Goal: Transaction & Acquisition: Subscribe to service/newsletter

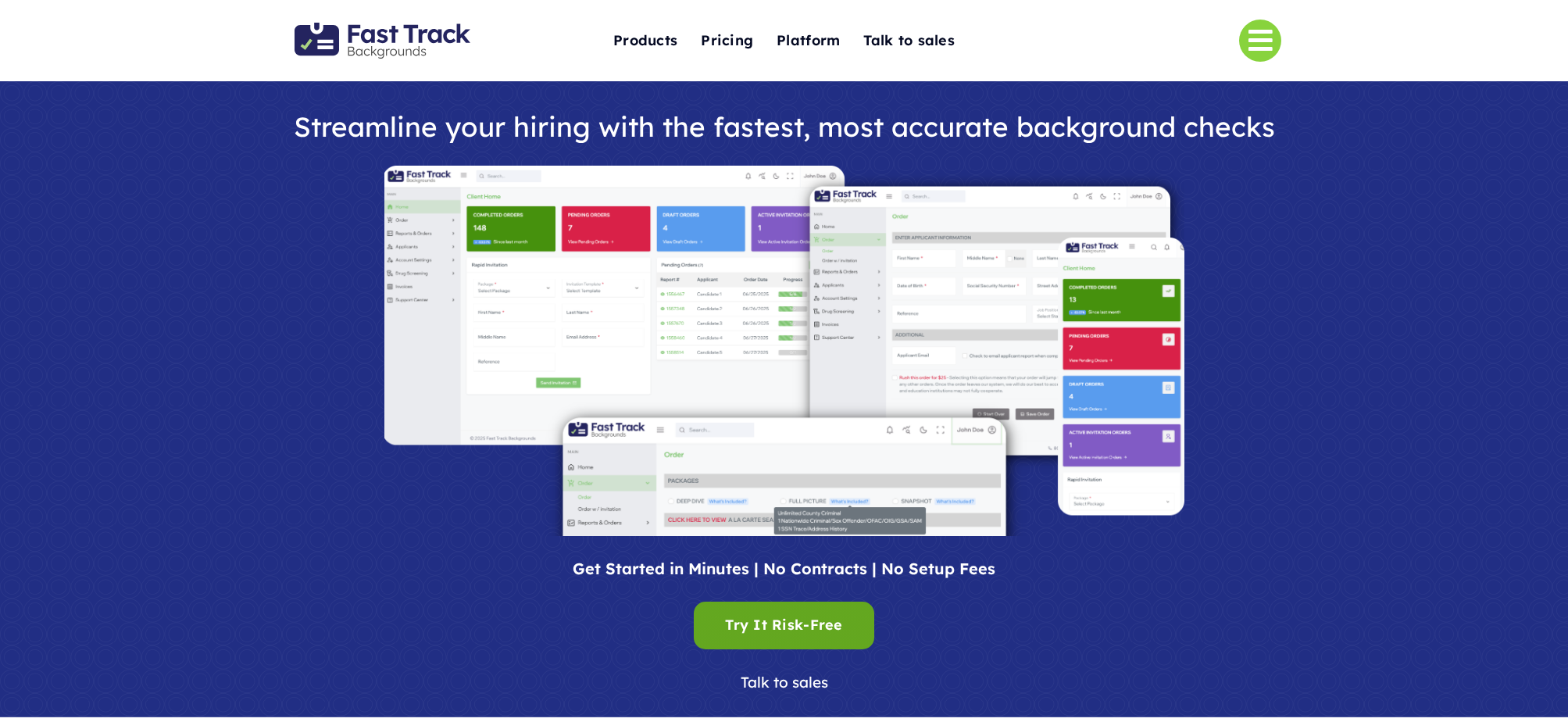
click at [803, 630] on div "Try It Risk-Free Try It Risk-Free" at bounding box center [783, 625] width 117 height 24
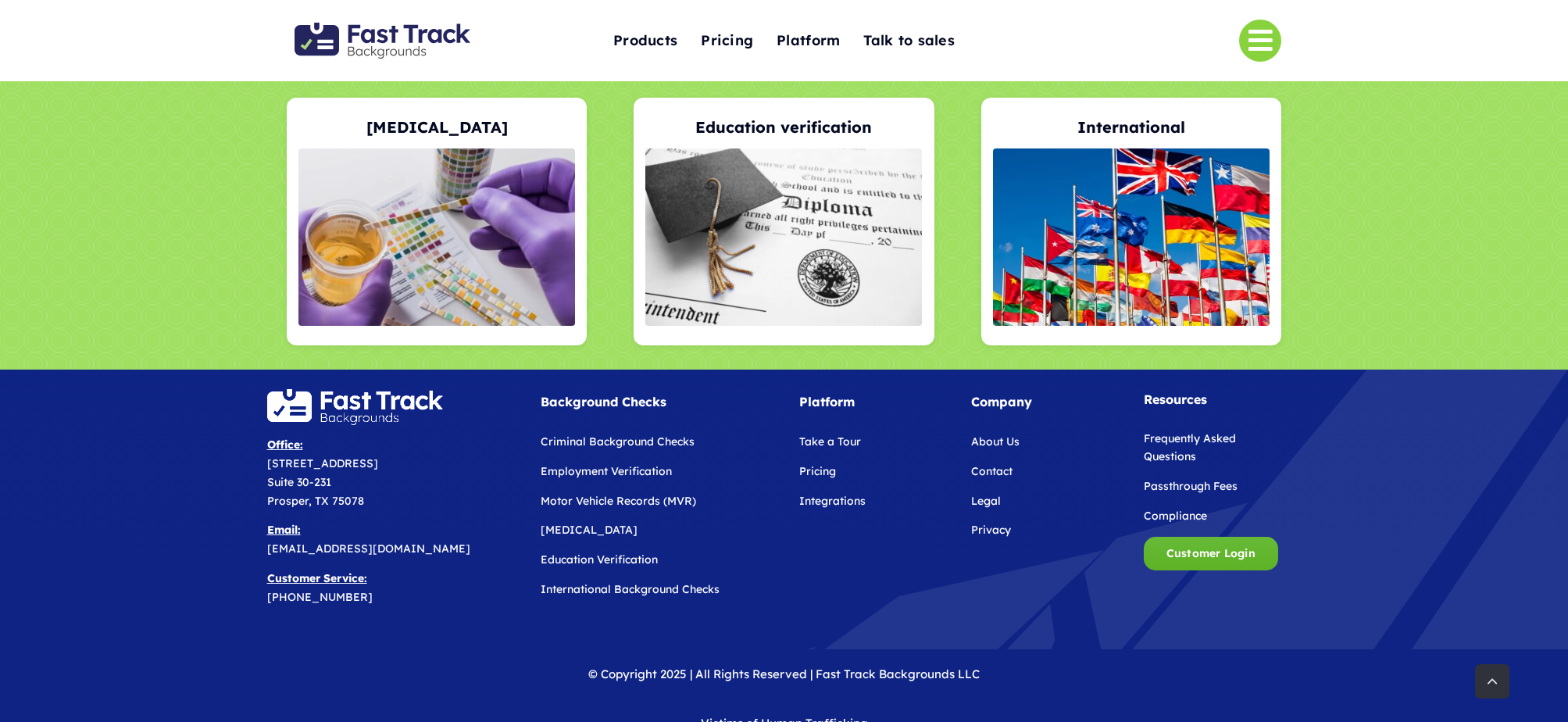
scroll to position [3306, 0]
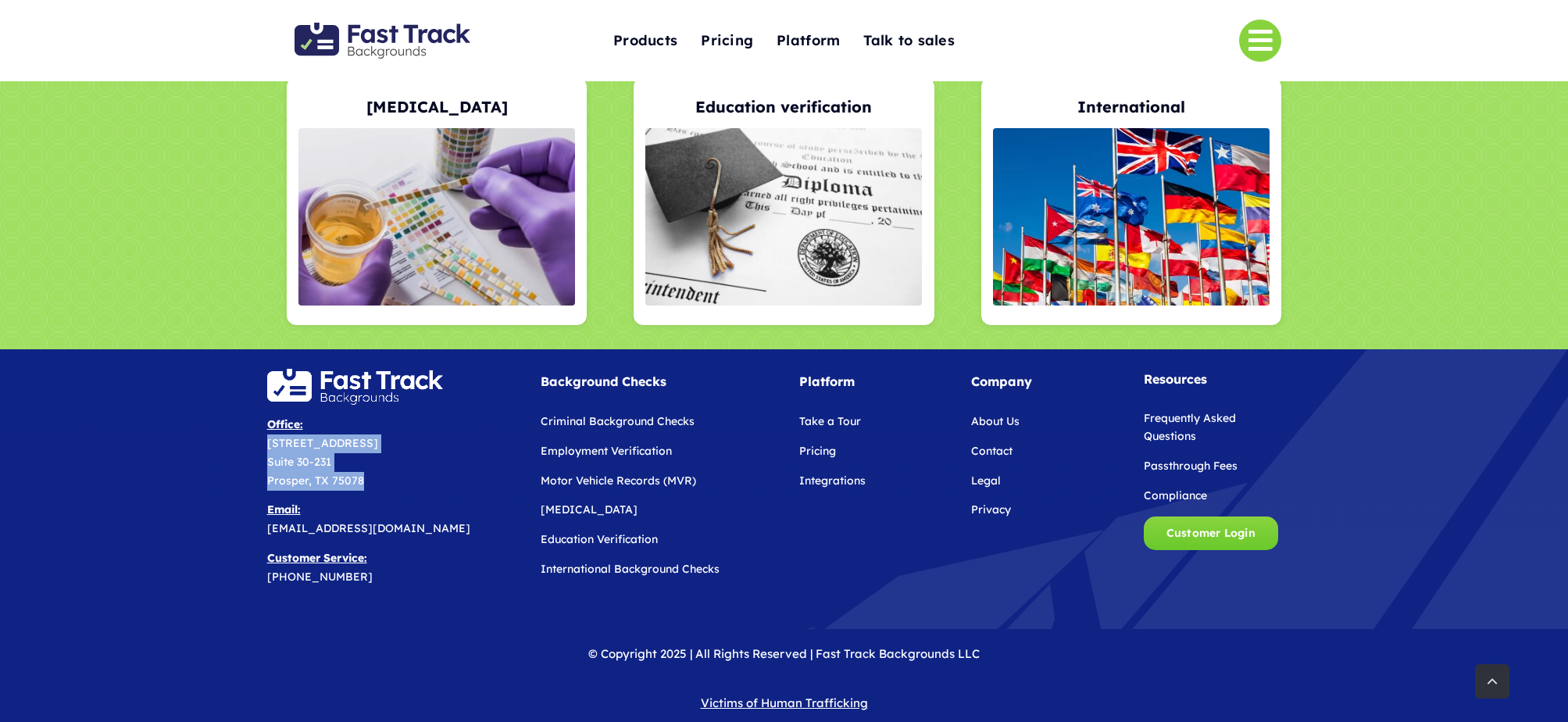
drag, startPoint x: 267, startPoint y: 422, endPoint x: 366, endPoint y: 460, distance: 106.0
click at [366, 460] on p "Office: 4261 E university Drive Suite 30-231 Prosper, TX 75078" at bounding box center [392, 453] width 248 height 74
click at [216, 352] on div at bounding box center [784, 489] width 1568 height 280
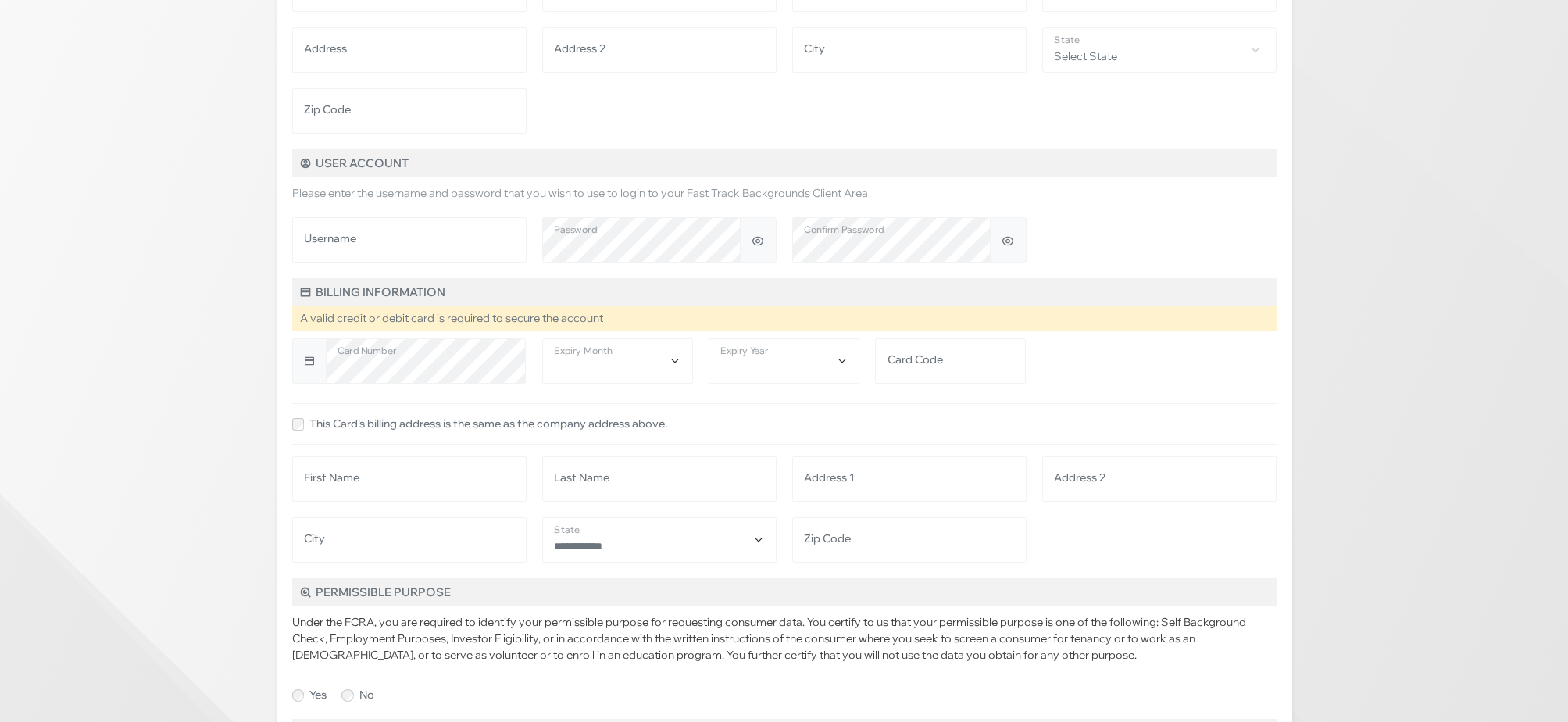
scroll to position [319, 0]
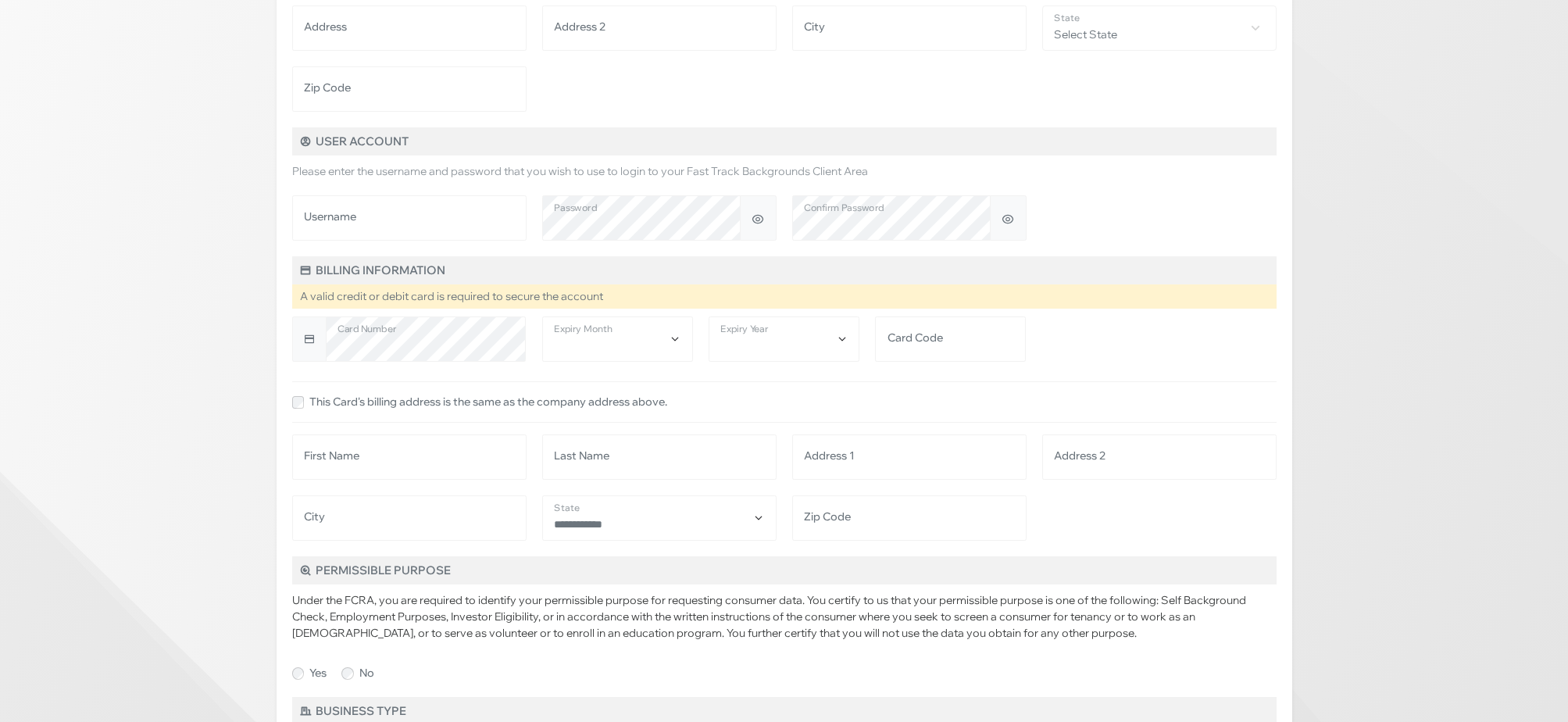
click at [132, 340] on div "Basic Information Please fill in the fields below to register for a new account…" at bounding box center [784, 683] width 1568 height 2004
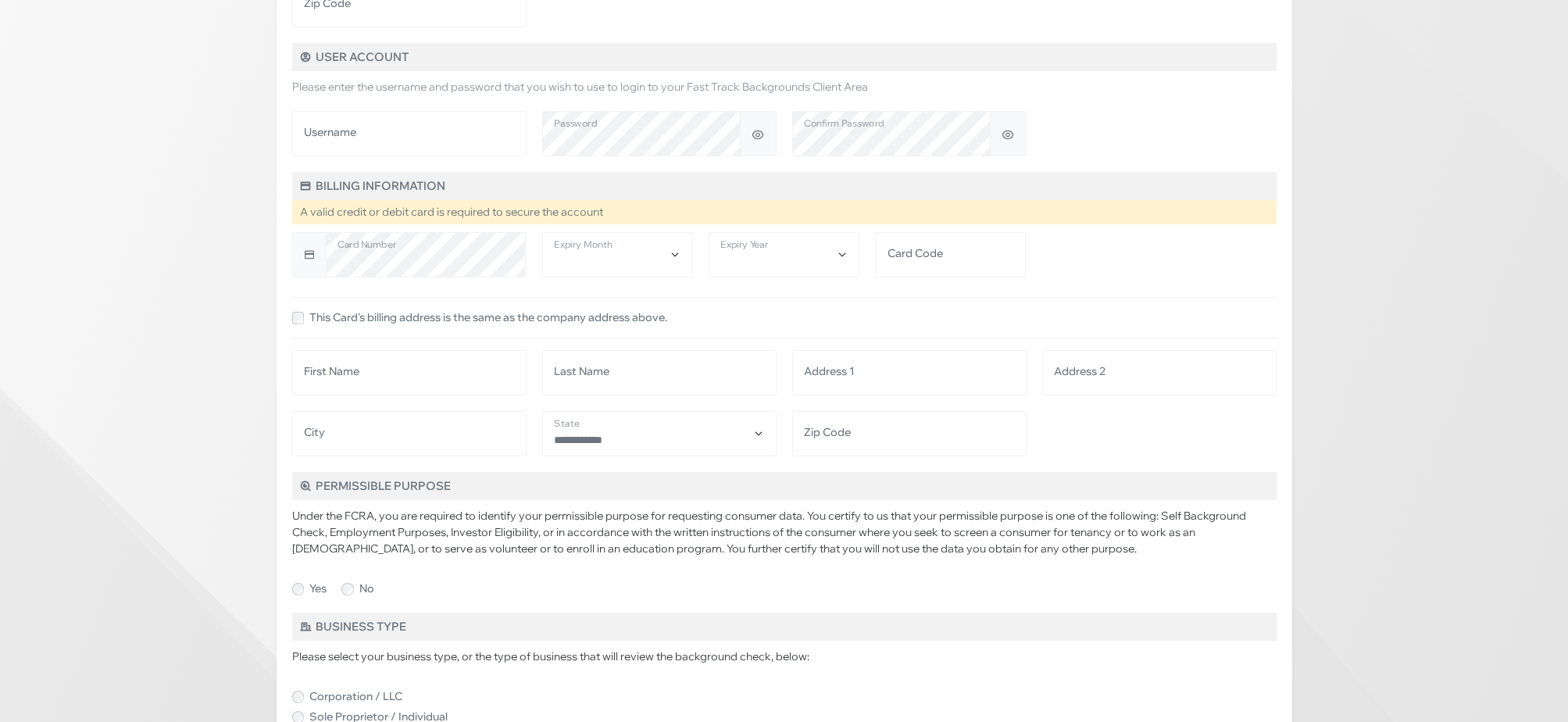
scroll to position [385, 0]
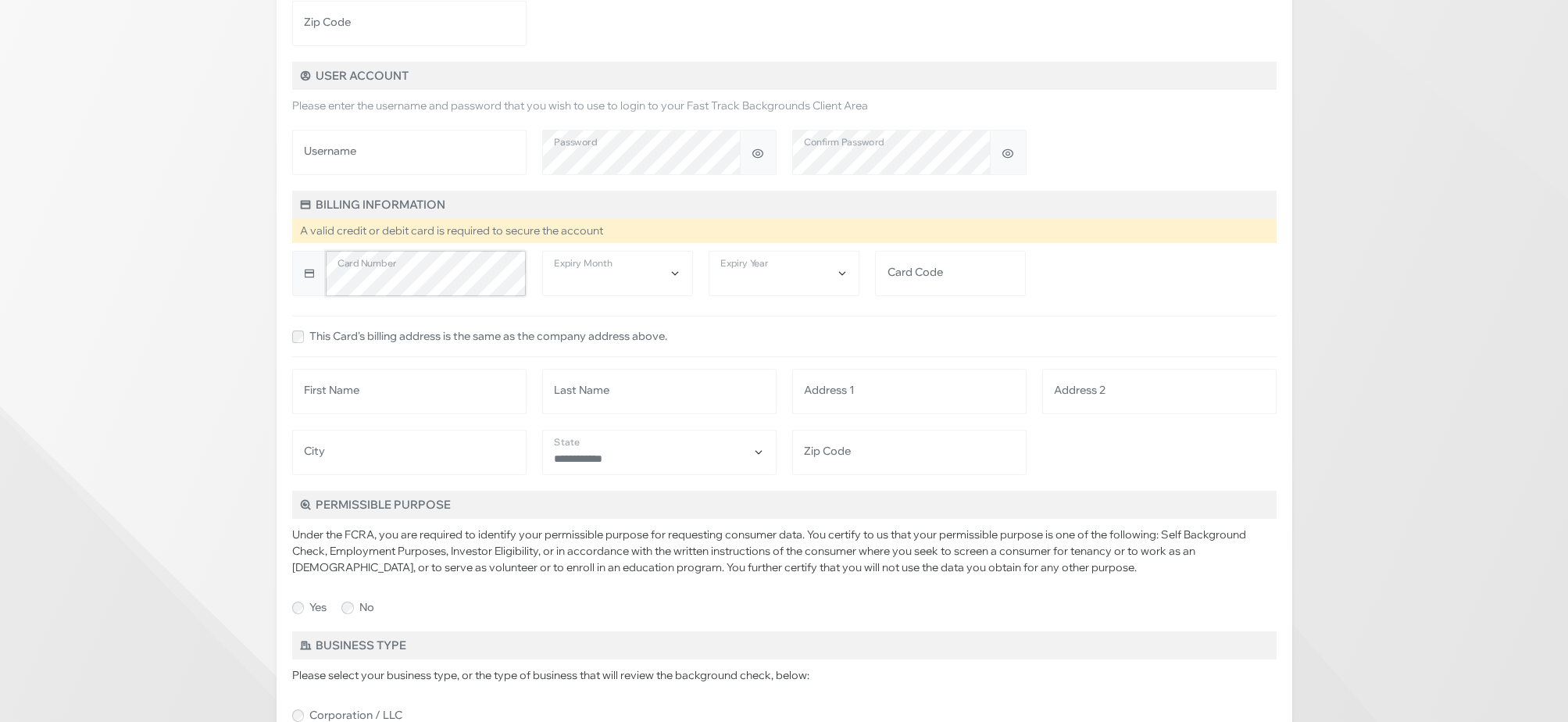
select select "**"
select select "****"
type input "****"
click at [158, 398] on div "Basic Information Please fill in the fields below to register for a new account…" at bounding box center [784, 617] width 1568 height 2004
drag, startPoint x: 480, startPoint y: 414, endPoint x: 478, endPoint y: 424, distance: 10.2
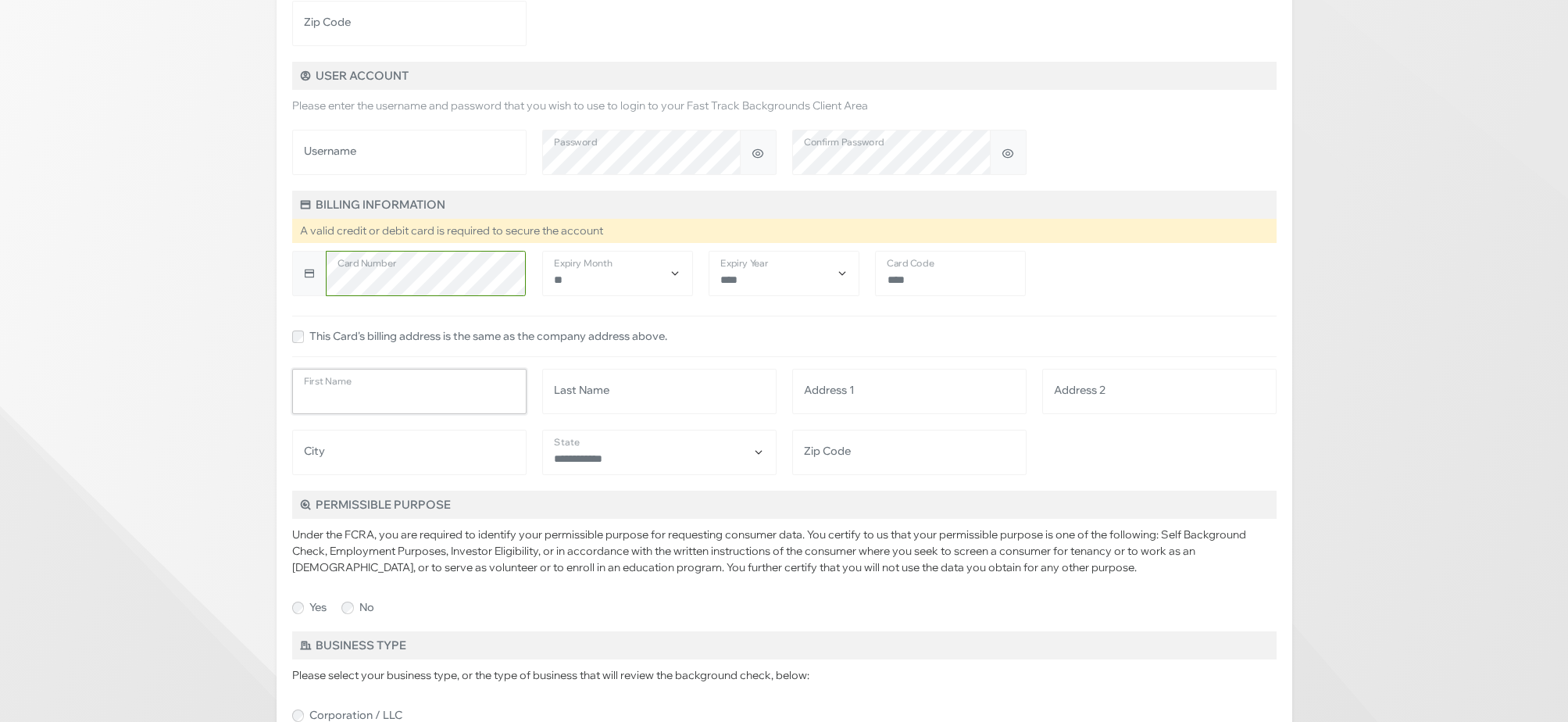
click at [480, 414] on div "**********" at bounding box center [784, 413] width 999 height 122
click at [158, 356] on div "Basic Information Please fill in the fields below to register for a new account…" at bounding box center [784, 617] width 1568 height 2004
click at [119, 351] on div "Basic Information Please fill in the fields below to register for a new account…" at bounding box center [784, 617] width 1568 height 2004
click at [1363, 379] on div "Basic Information Please fill in the fields below to register for a new account…" at bounding box center [784, 617] width 1568 height 2004
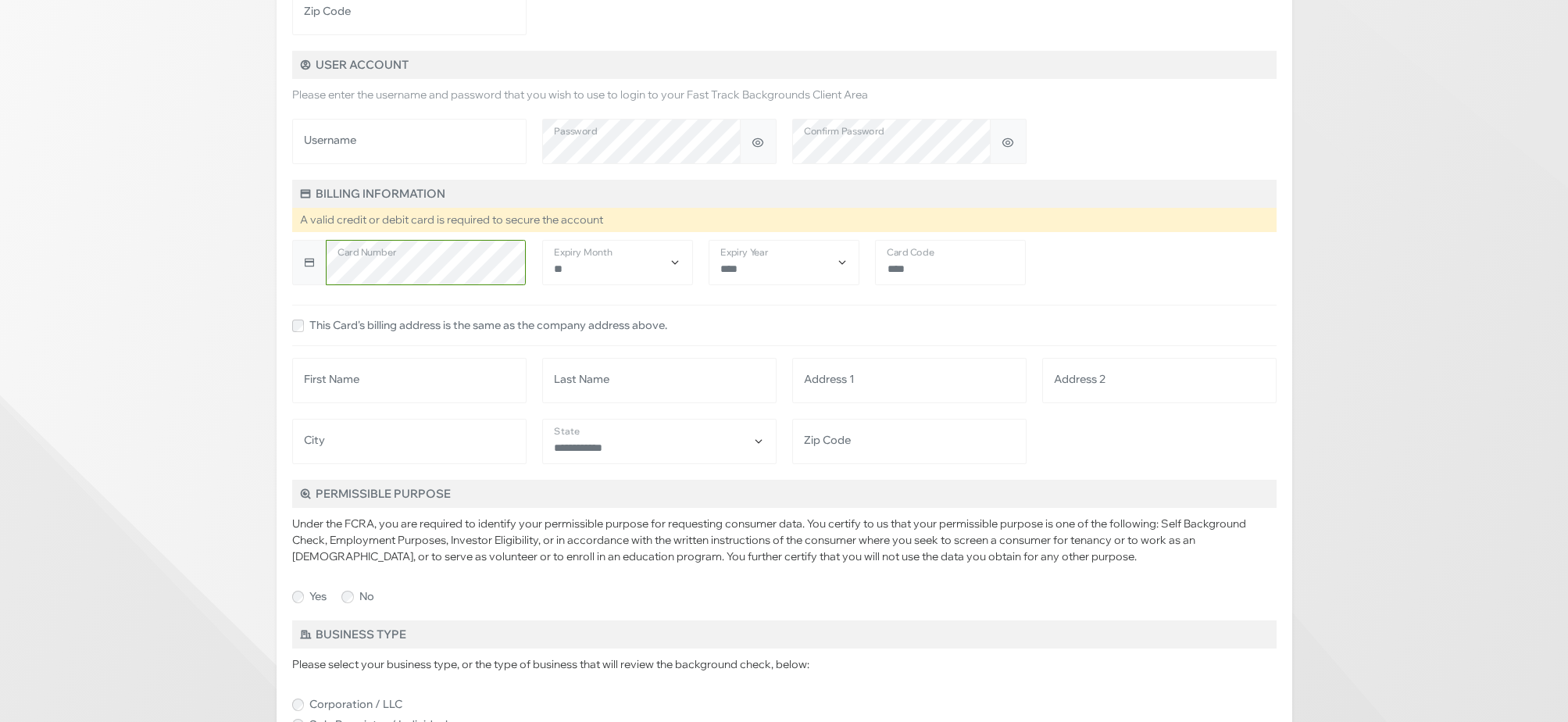
scroll to position [421, 0]
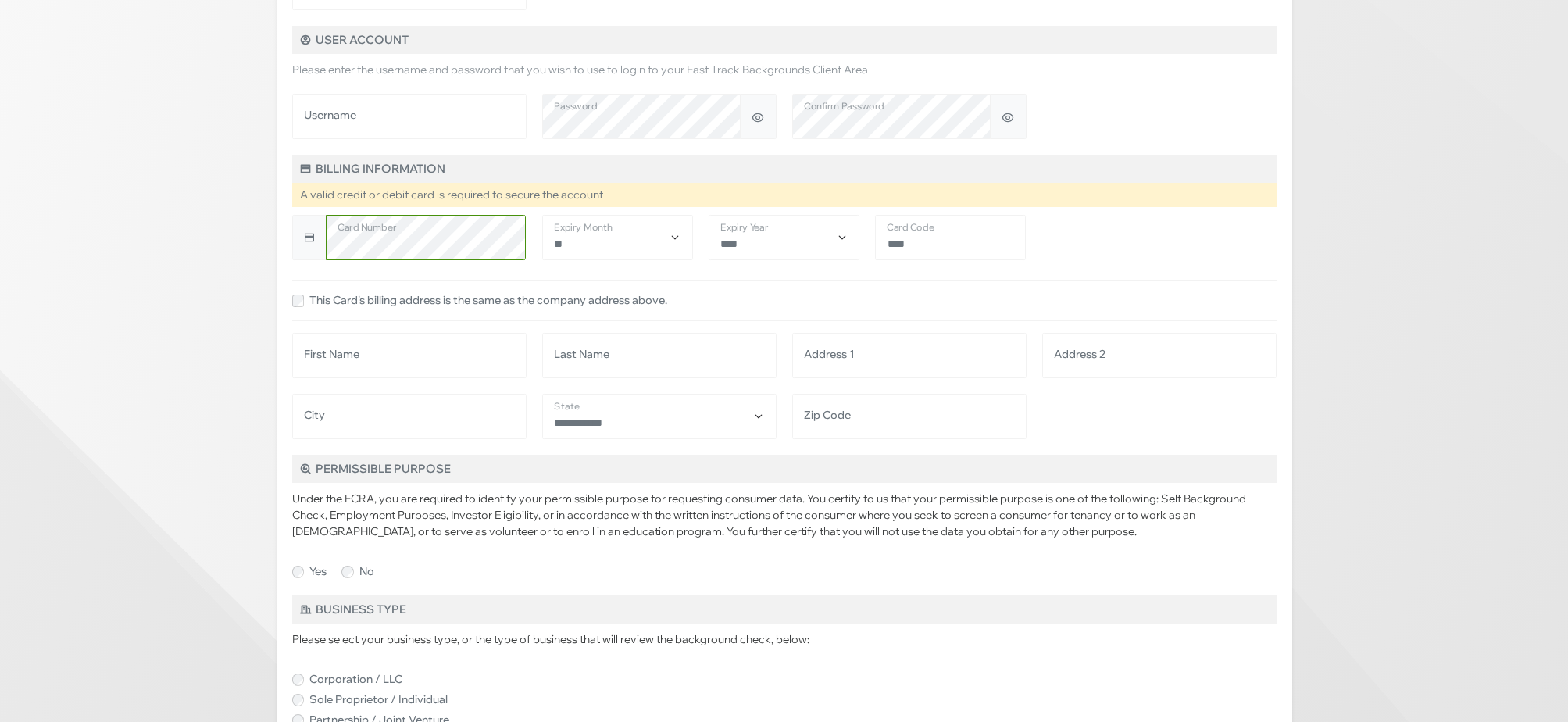
click at [1454, 310] on div "Basic Information Please fill in the fields below to register for a new account…" at bounding box center [784, 581] width 1568 height 2004
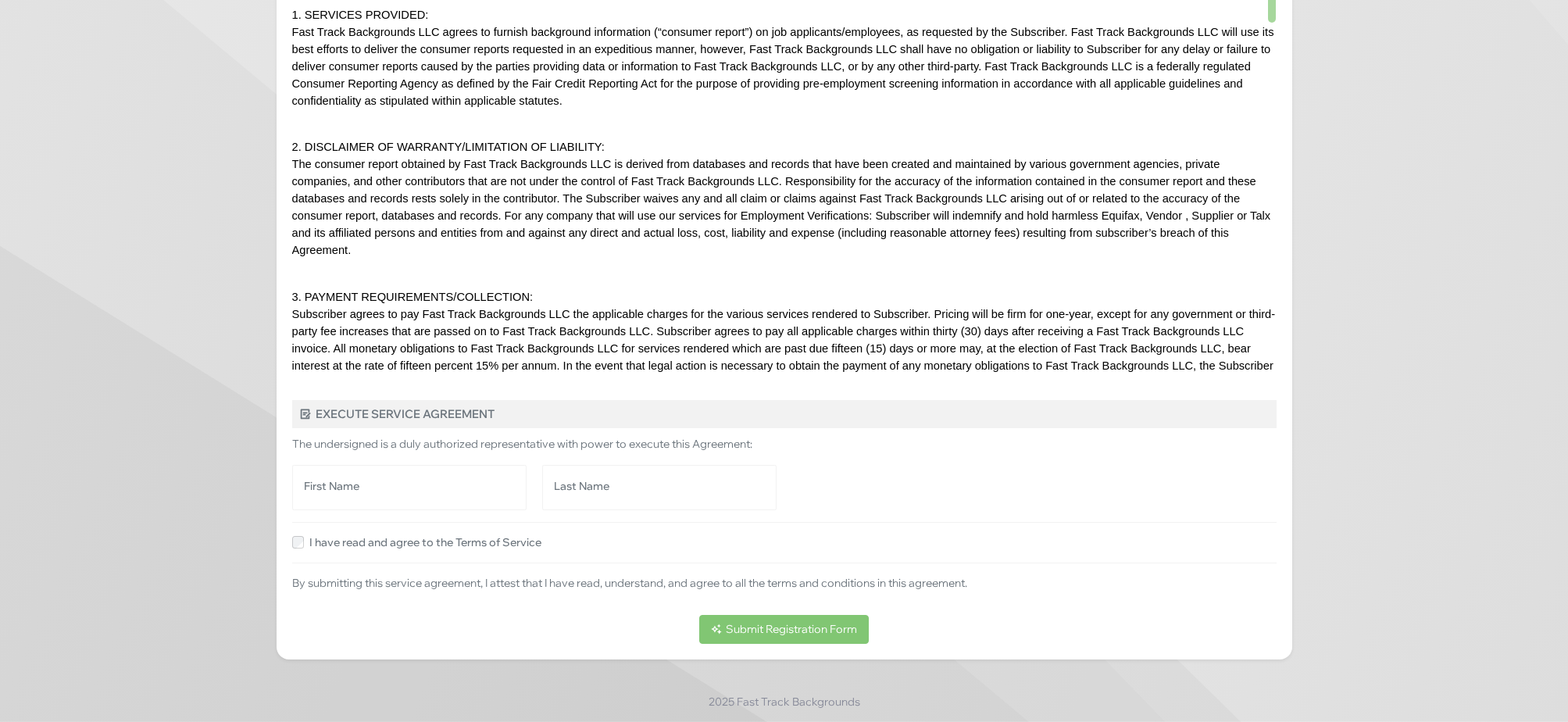
scroll to position [1, 0]
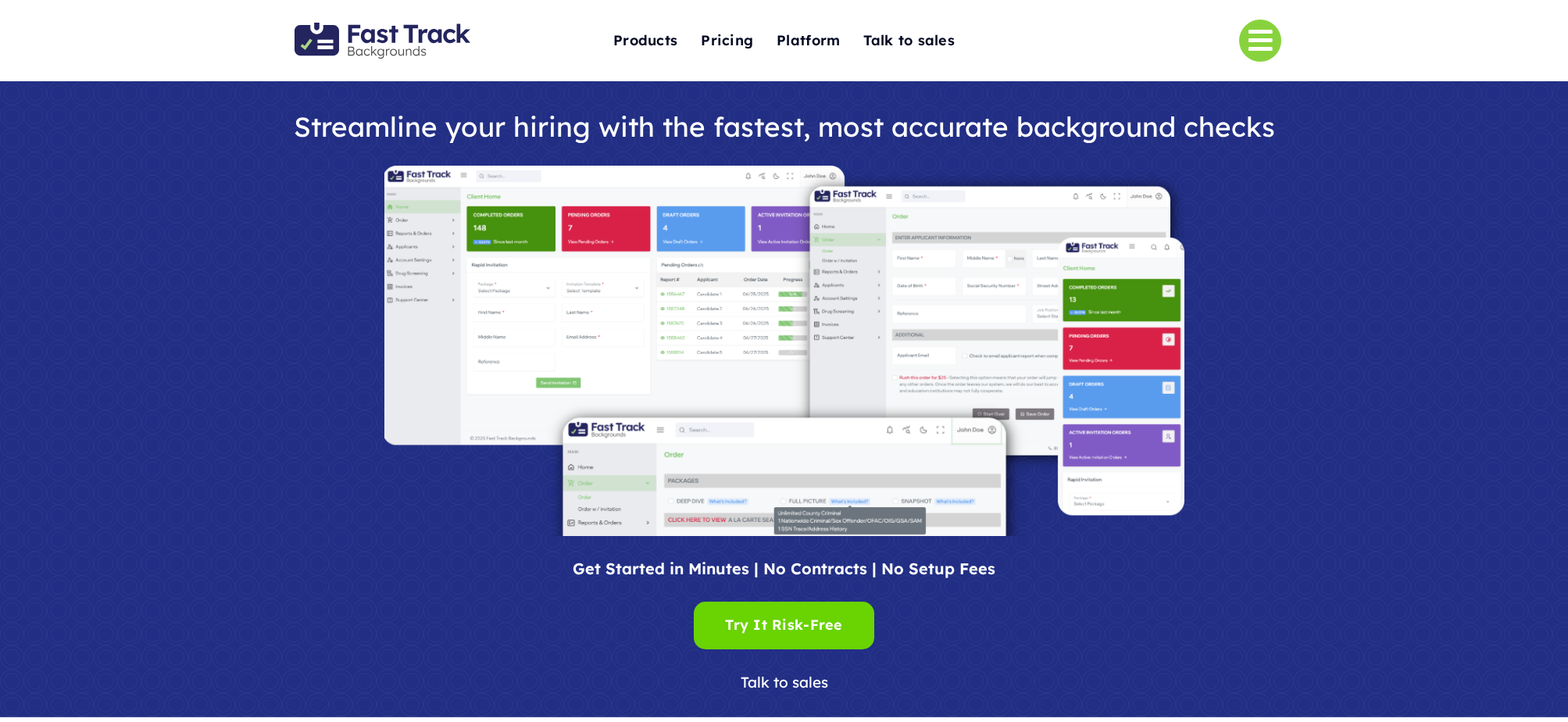
click at [278, 340] on div at bounding box center [784, 351] width 1015 height 371
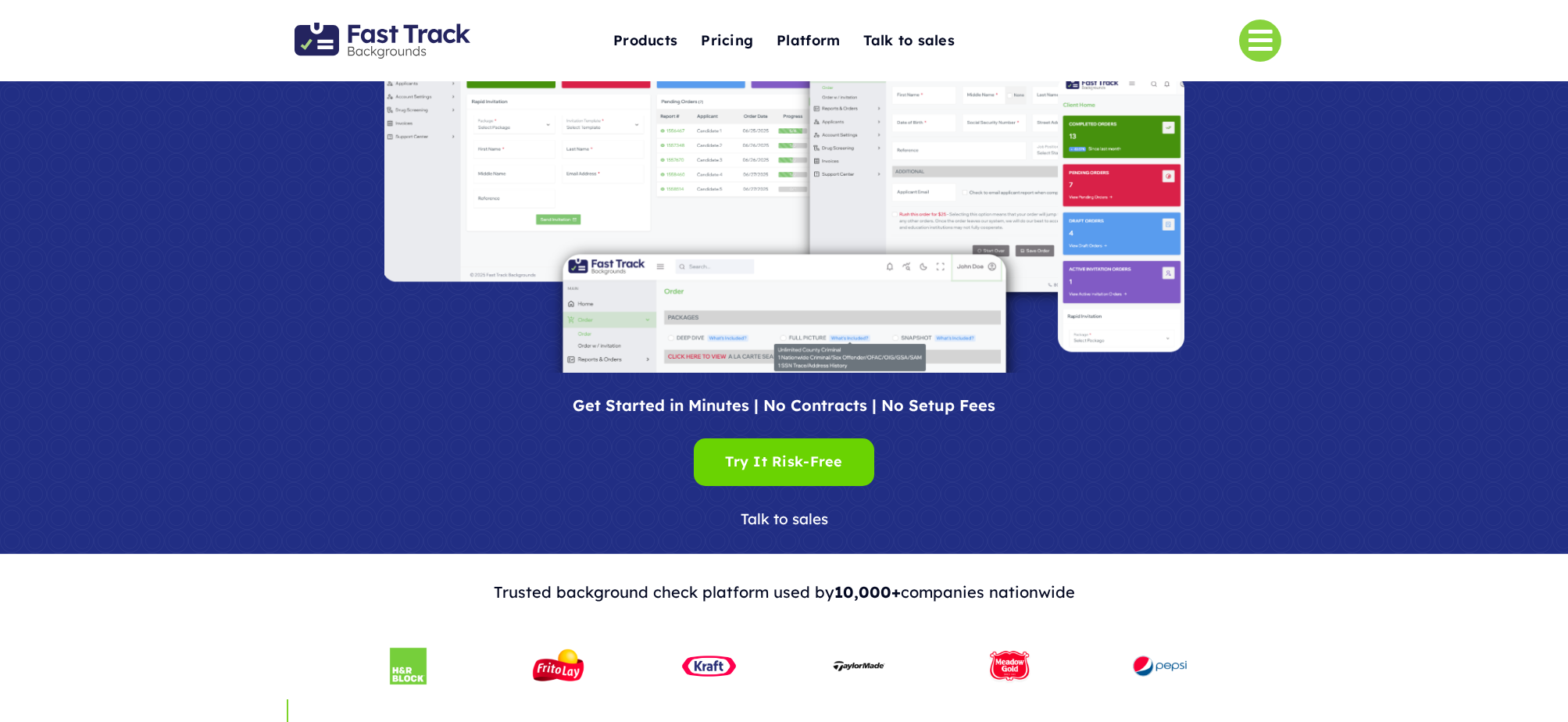
scroll to position [82, 0]
